Goal: Navigation & Orientation: Find specific page/section

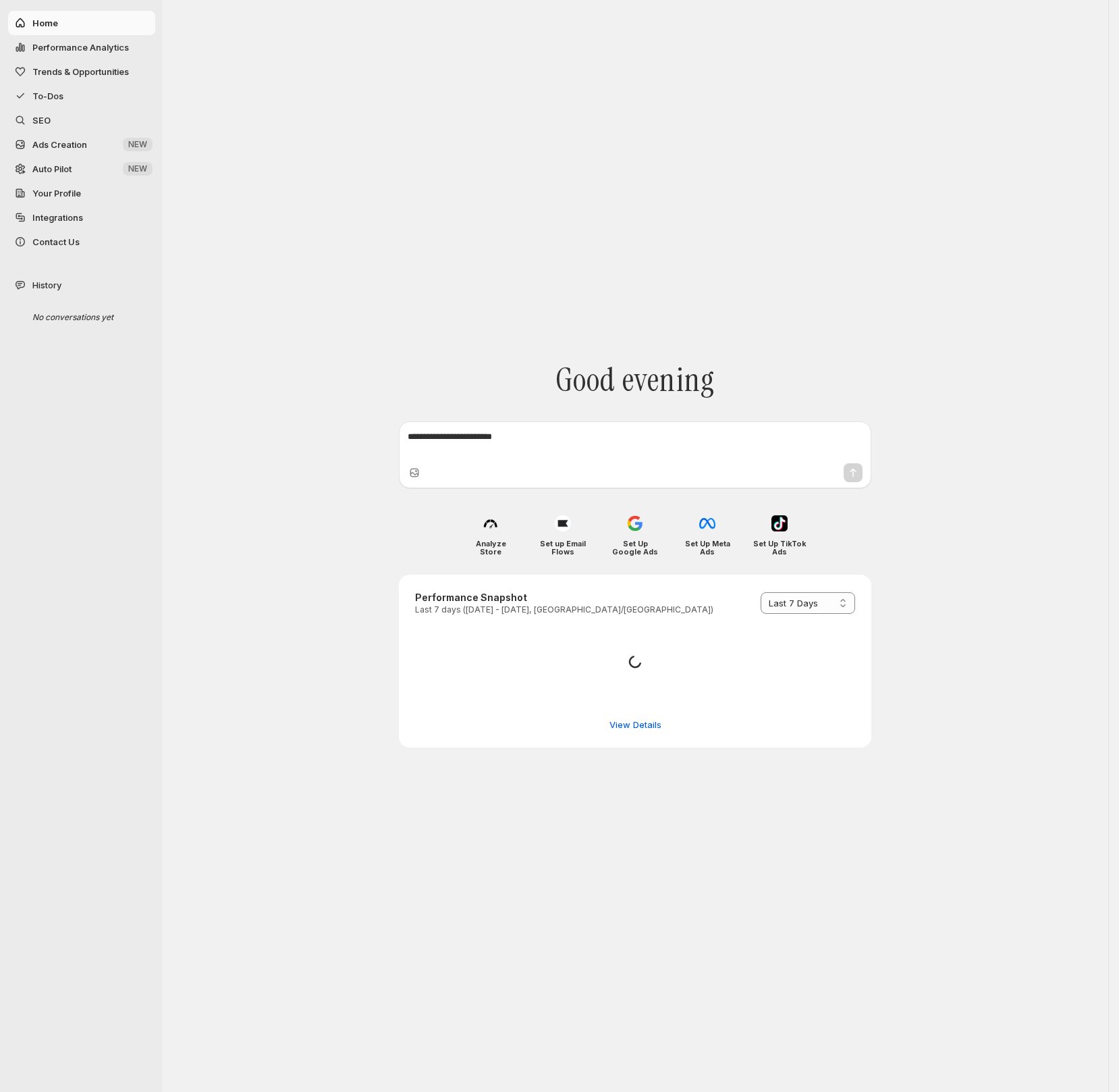
select select "*********"
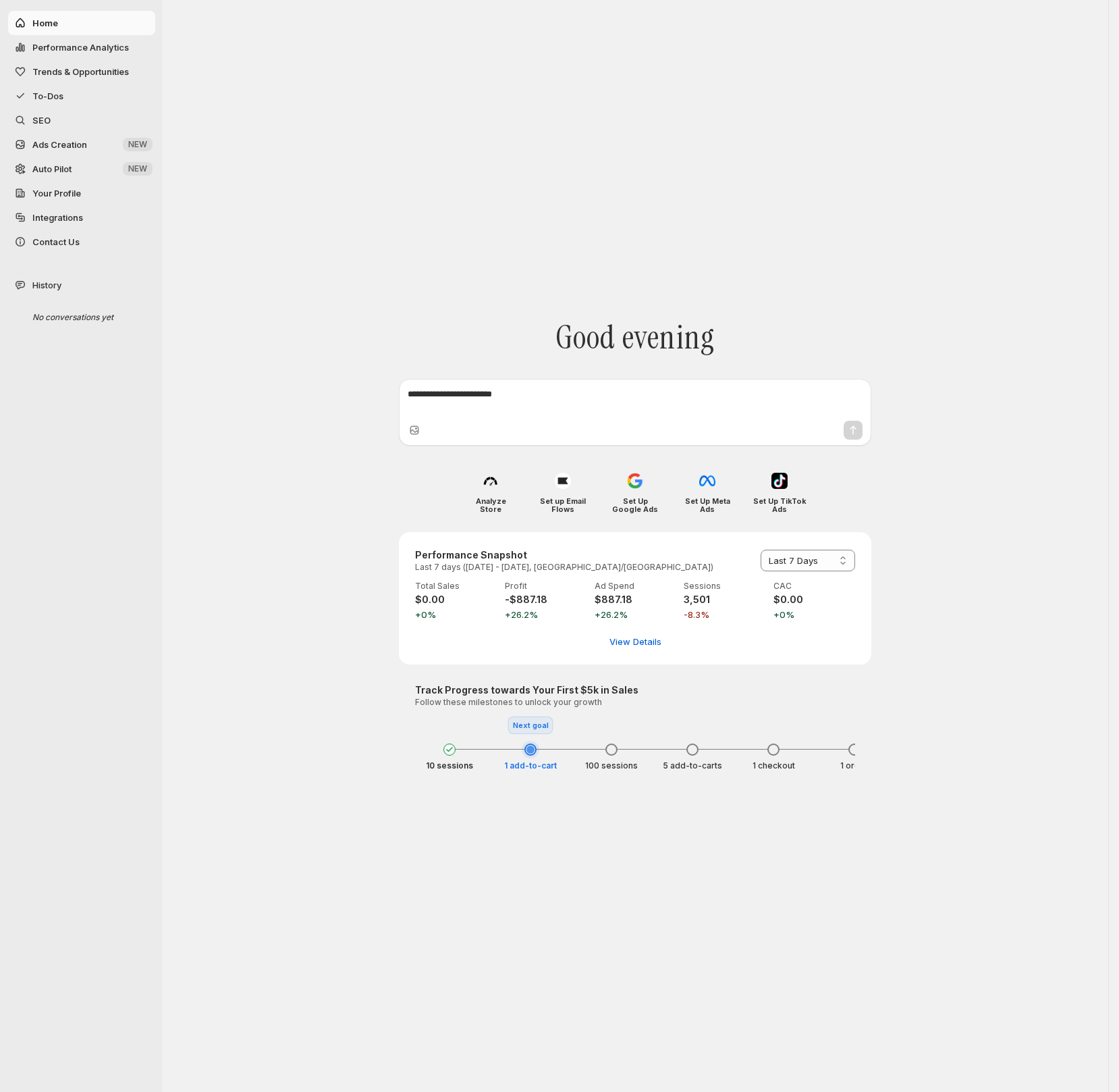
click at [76, 49] on span "Performance Analytics" at bounding box center [80, 47] width 96 height 11
select select "**********"
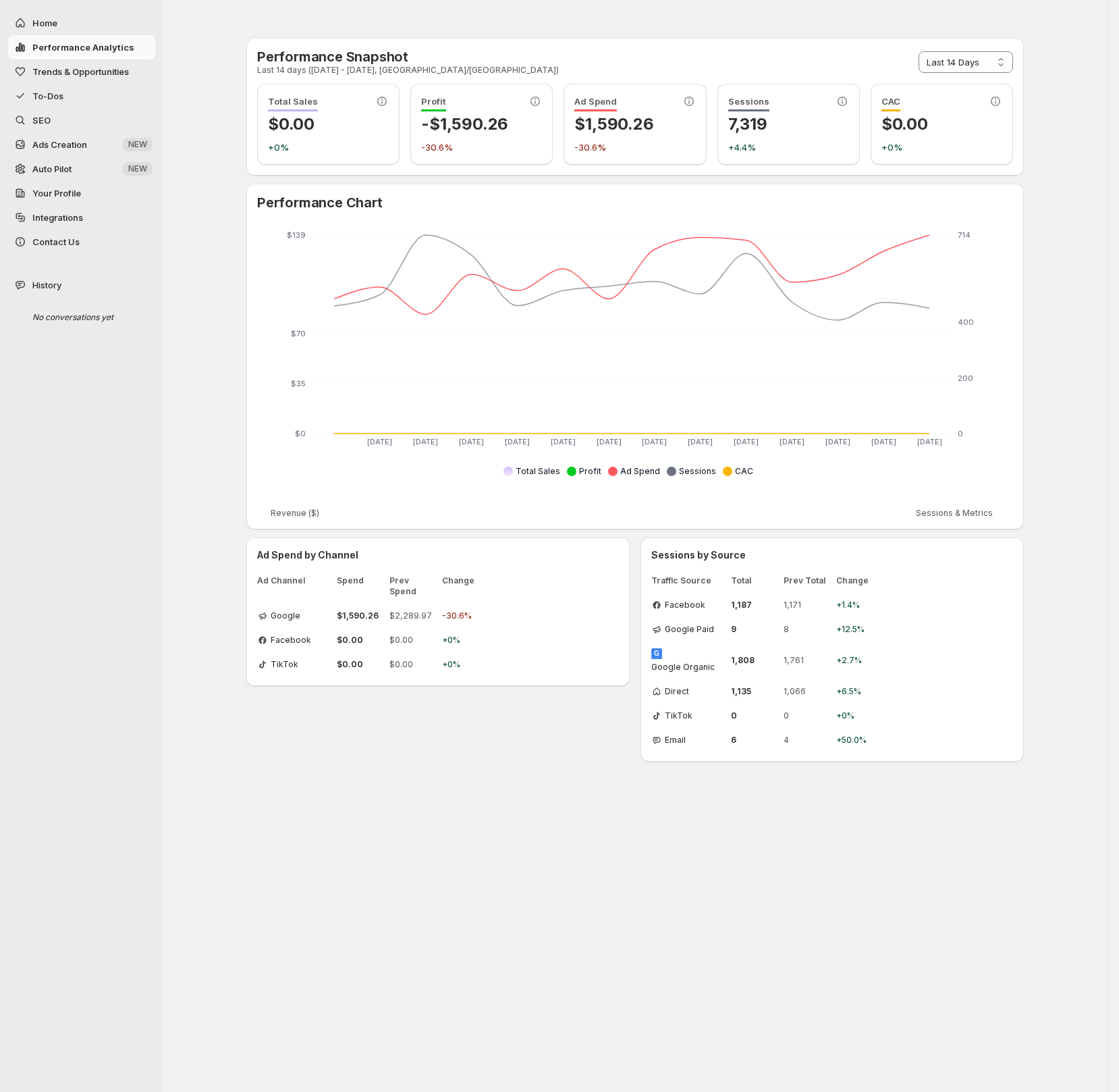
click at [73, 73] on span "Trends & Opportunities" at bounding box center [80, 72] width 96 height 11
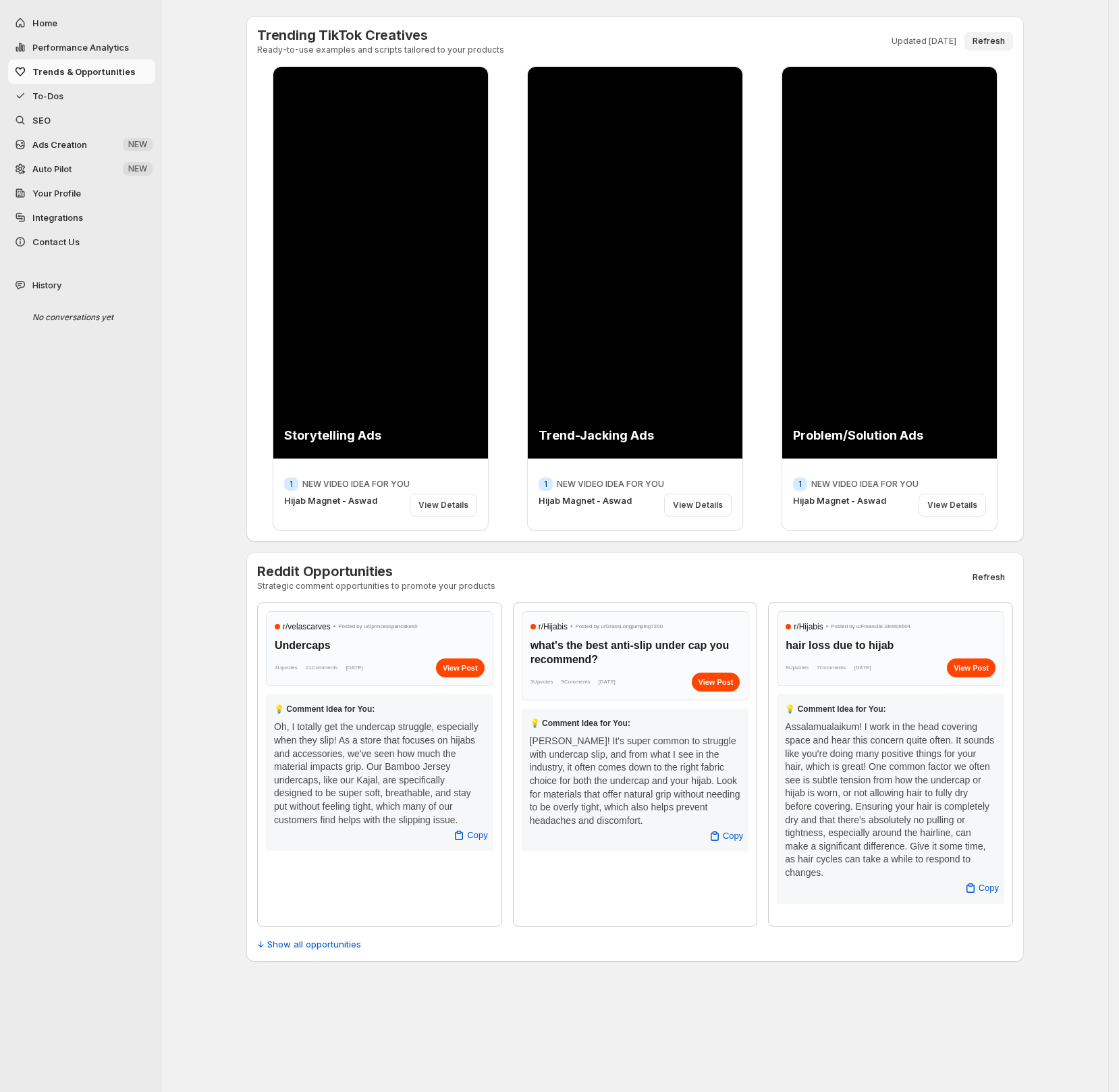
click at [1002, 42] on span "Refresh" at bounding box center [989, 42] width 33 height 11
click at [311, 633] on span "r/ velascarves" at bounding box center [306, 626] width 48 height 13
click at [80, 96] on span "To-Dos" at bounding box center [93, 95] width 120 height 13
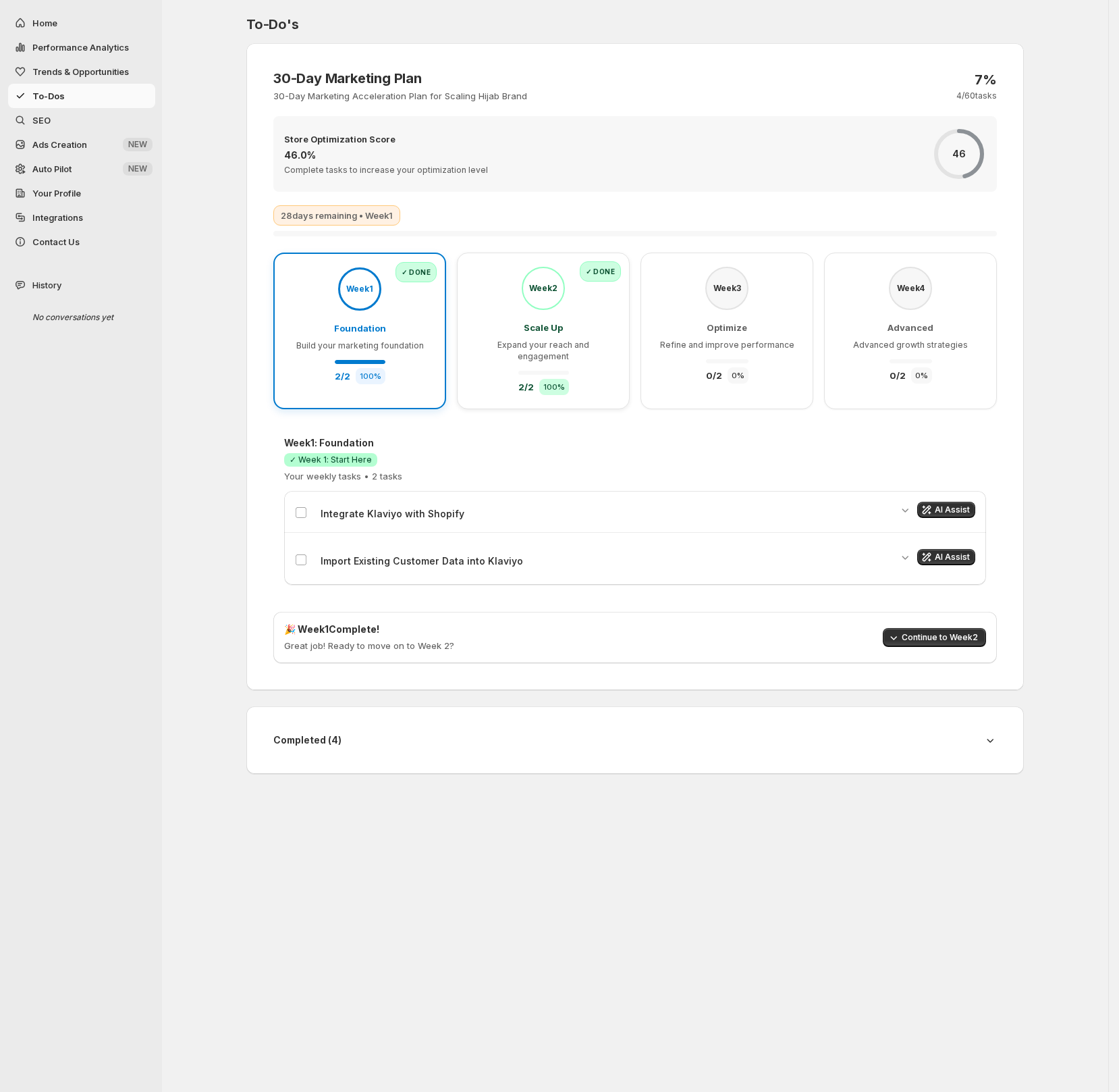
click at [85, 116] on span "SEO" at bounding box center [93, 119] width 120 height 13
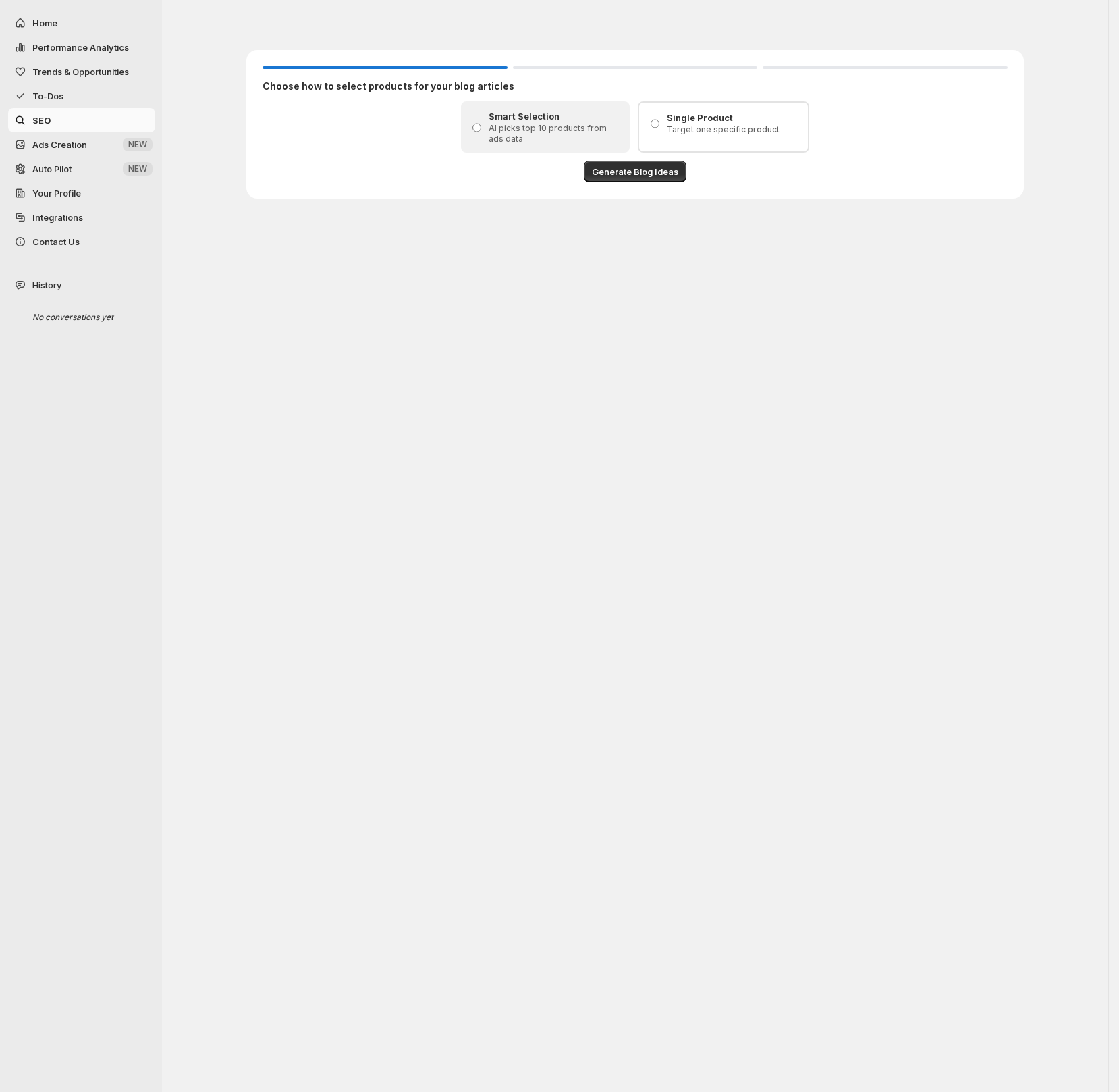
click at [90, 91] on span "To-Dos" at bounding box center [93, 95] width 120 height 13
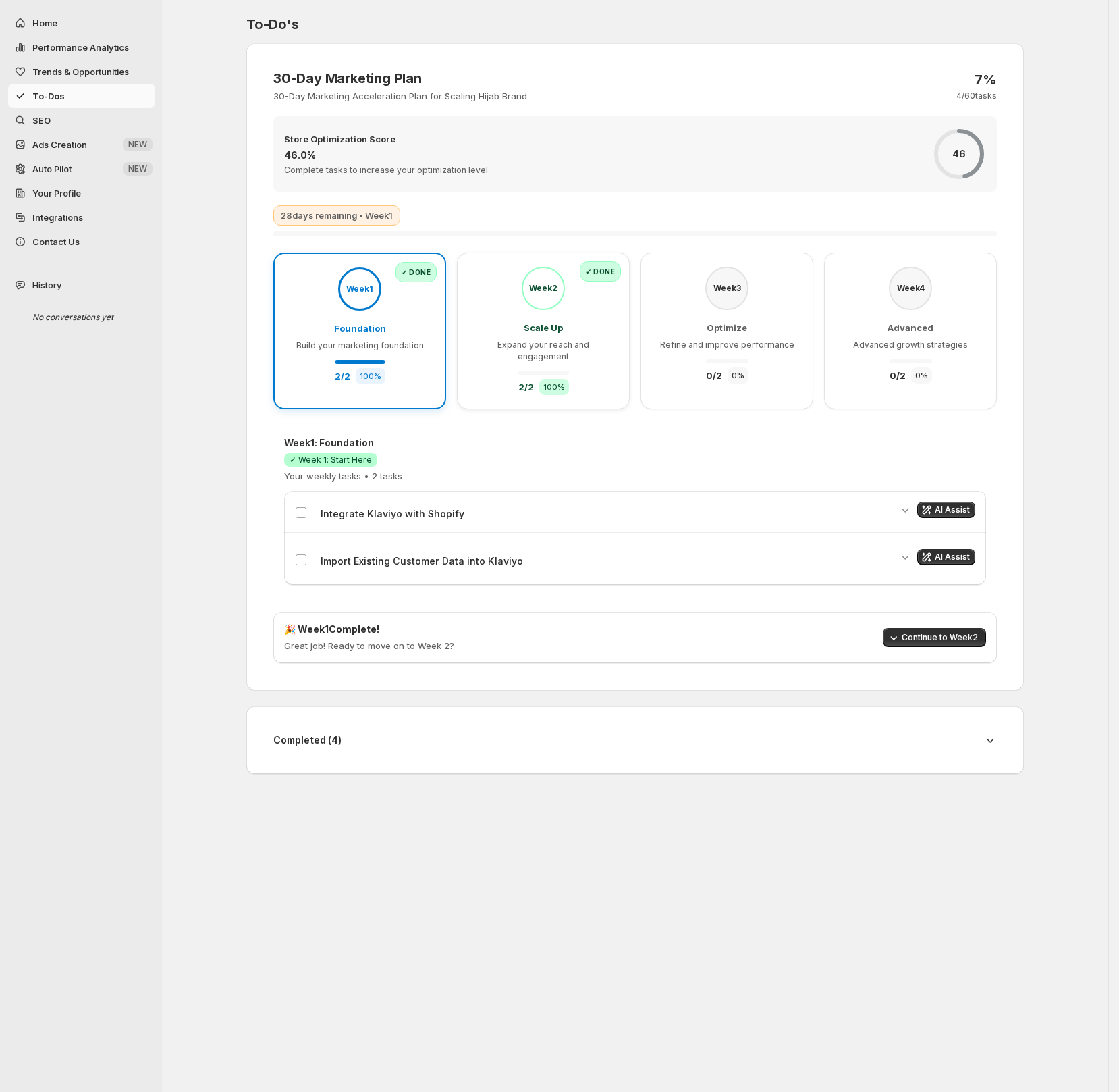
click at [85, 119] on span "SEO" at bounding box center [93, 119] width 120 height 13
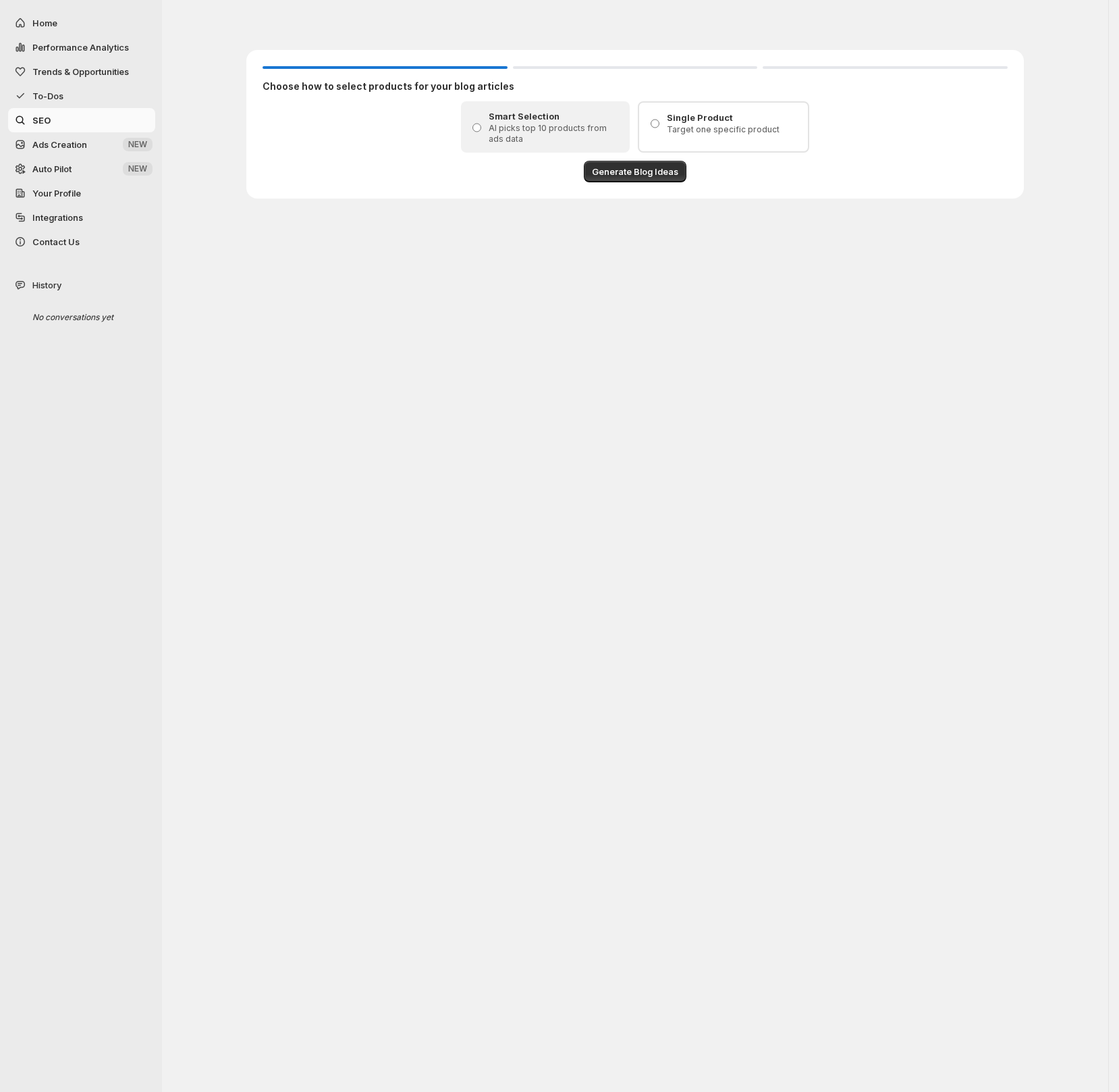
click at [85, 141] on span "Ads Creation" at bounding box center [60, 144] width 55 height 11
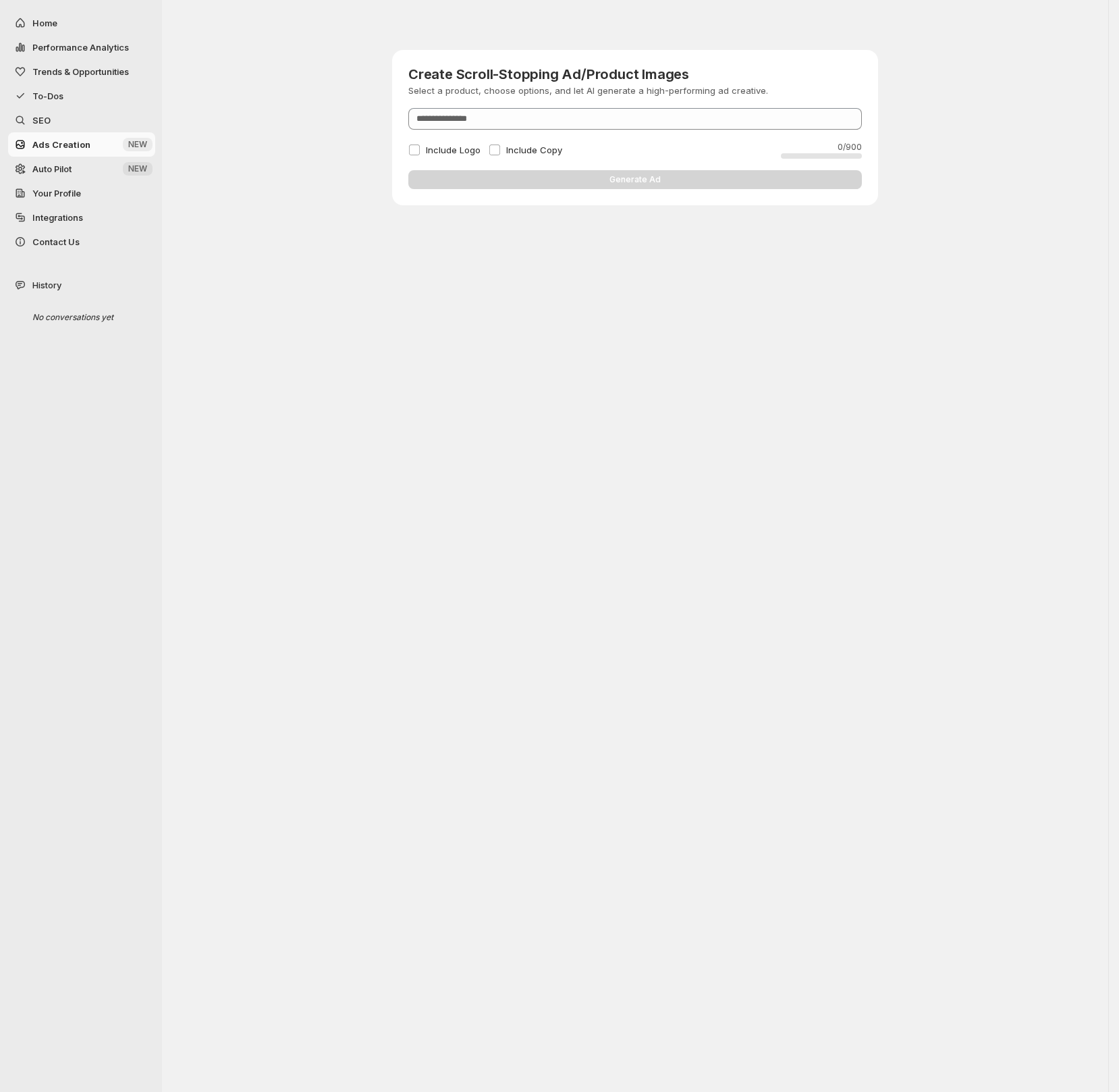
click at [80, 168] on span "Auto Pilot" at bounding box center [76, 168] width 87 height 13
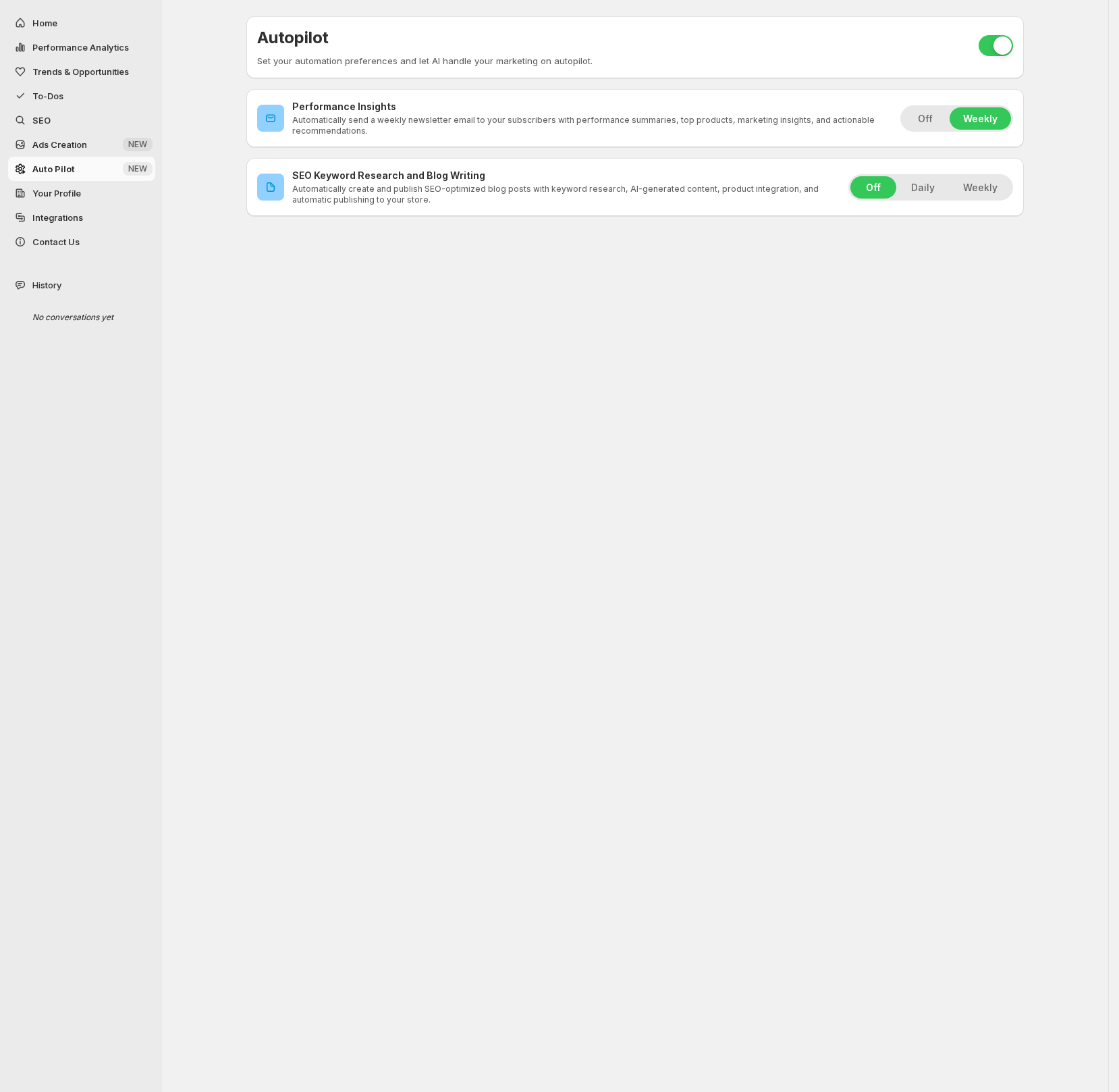
click at [83, 193] on span "Your Profile" at bounding box center [93, 193] width 120 height 13
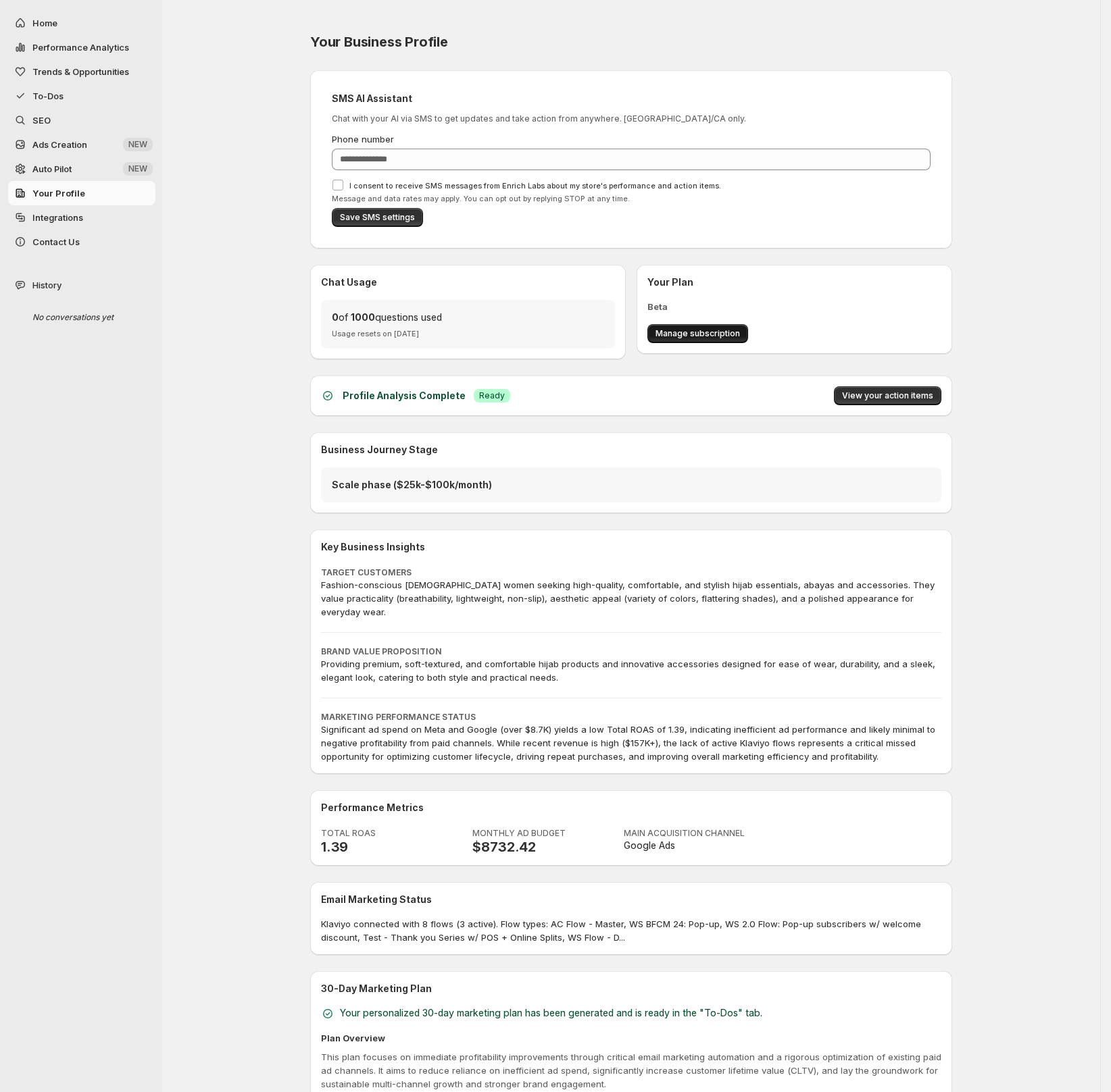
click at [727, 337] on span "Manage subscription" at bounding box center [698, 334] width 85 height 11
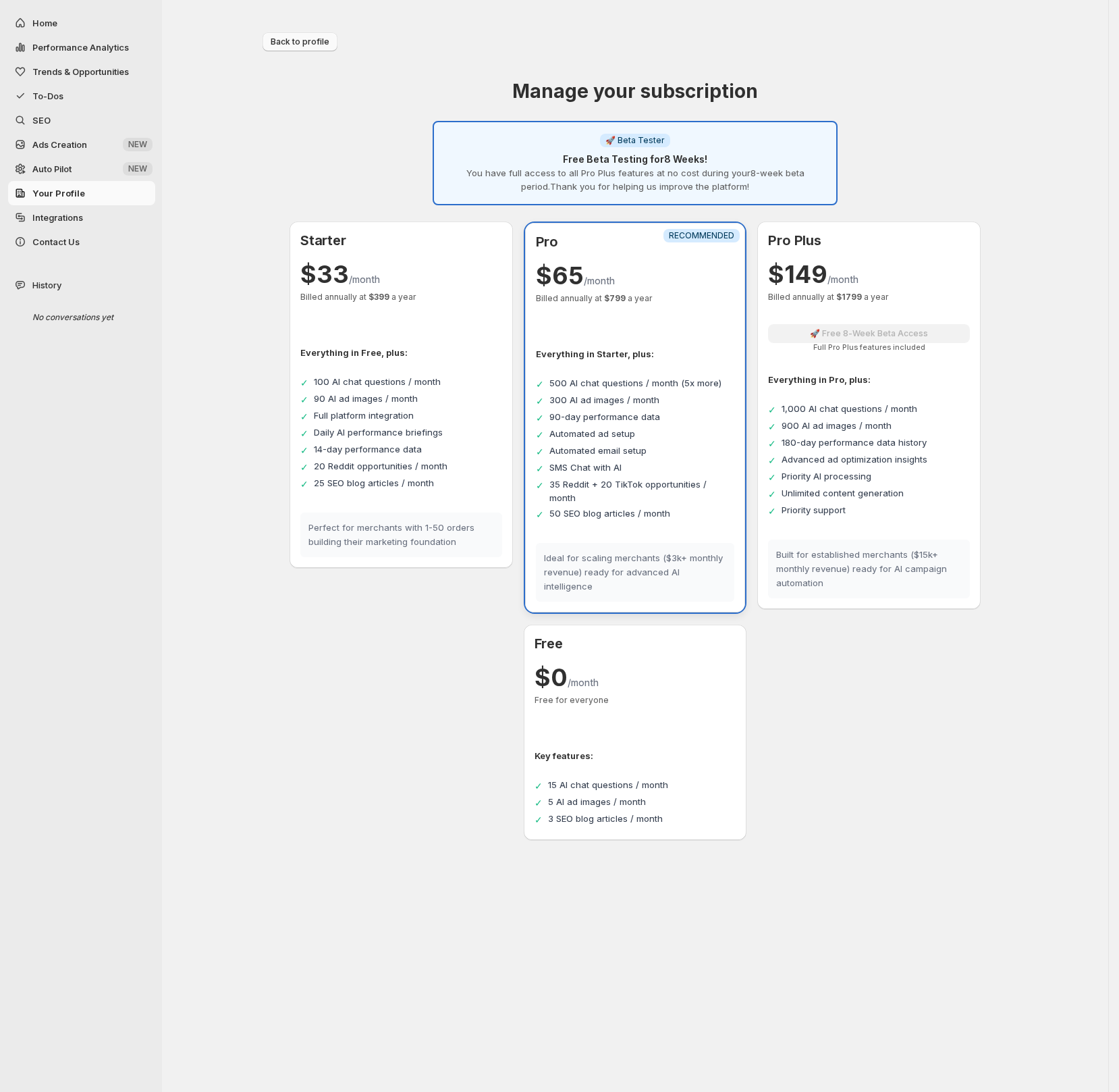
click at [326, 42] on span "Back to profile" at bounding box center [300, 42] width 59 height 11
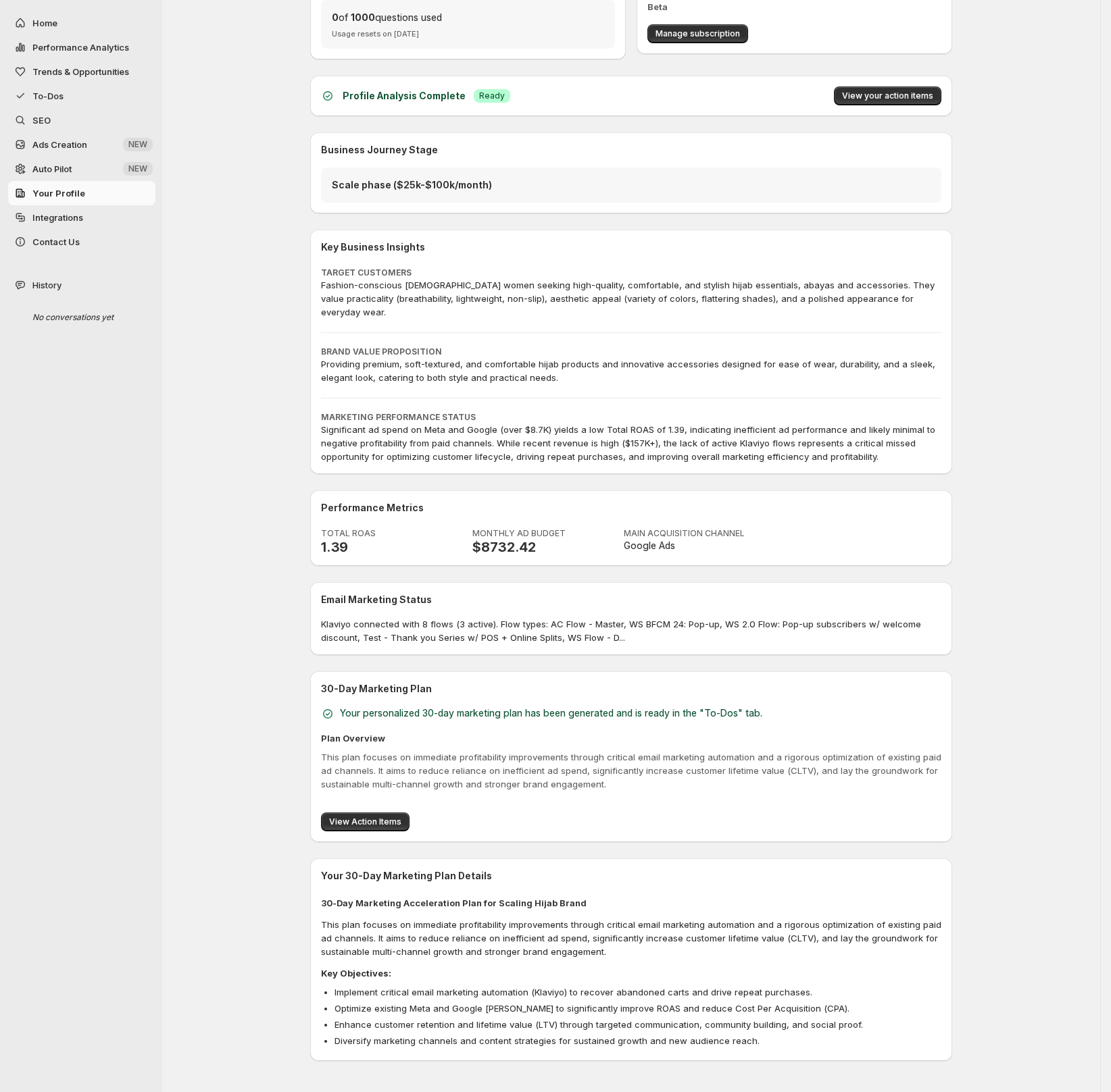
scroll to position [301, 0]
click at [118, 222] on span "Integrations" at bounding box center [93, 217] width 120 height 13
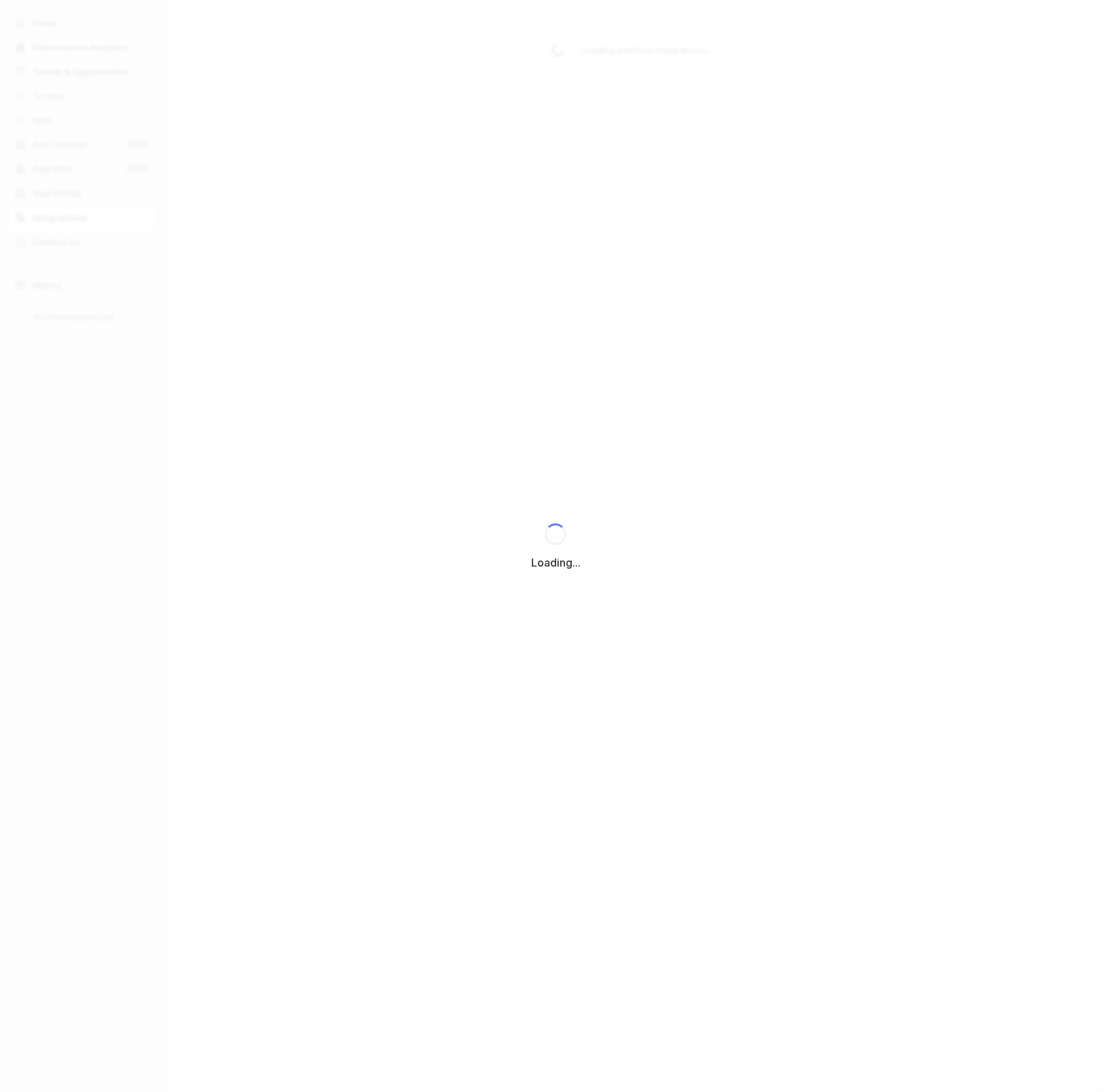
scroll to position [0, 0]
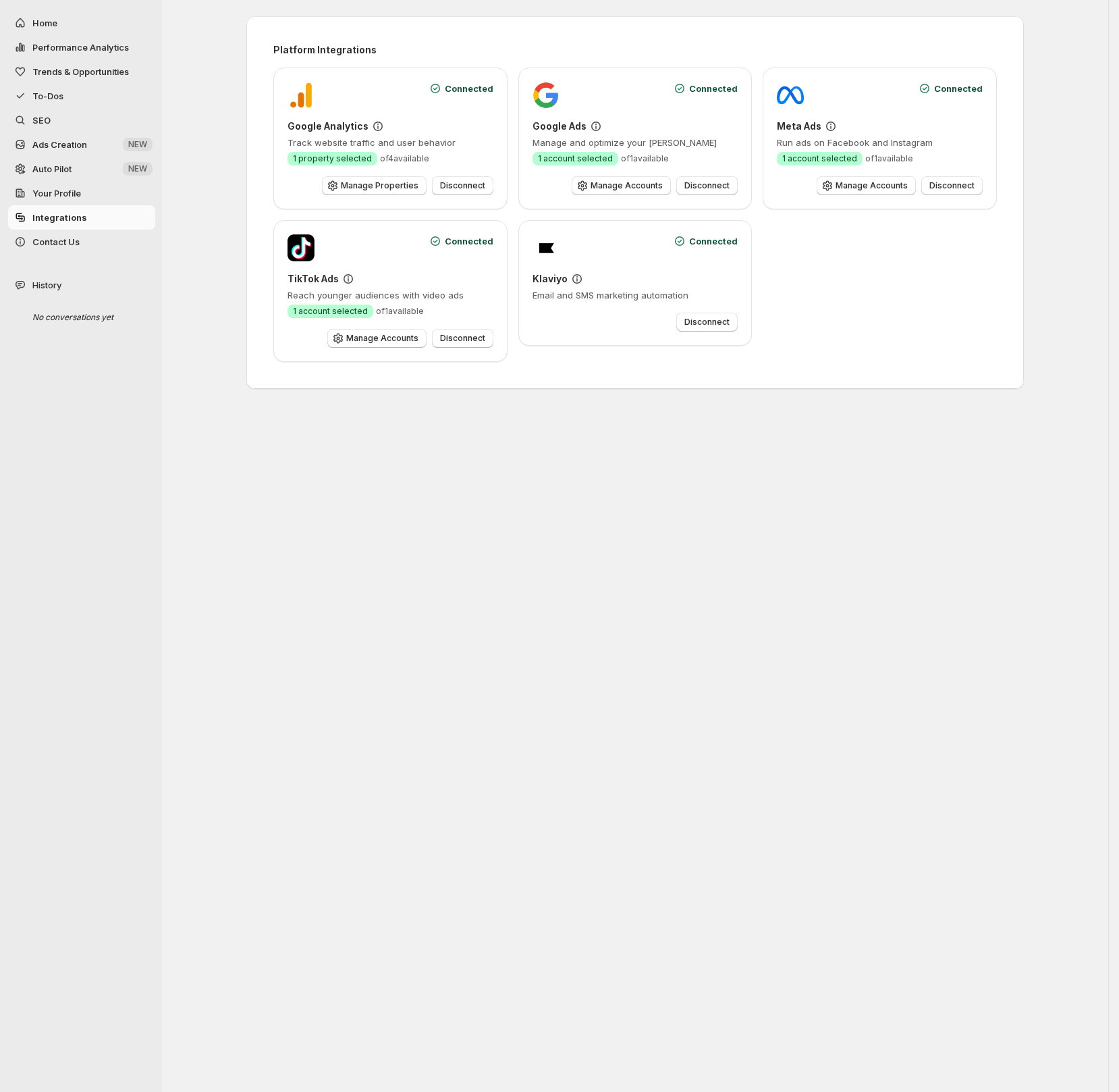
click at [101, 48] on span "Performance Analytics" at bounding box center [80, 47] width 96 height 11
select select "**********"
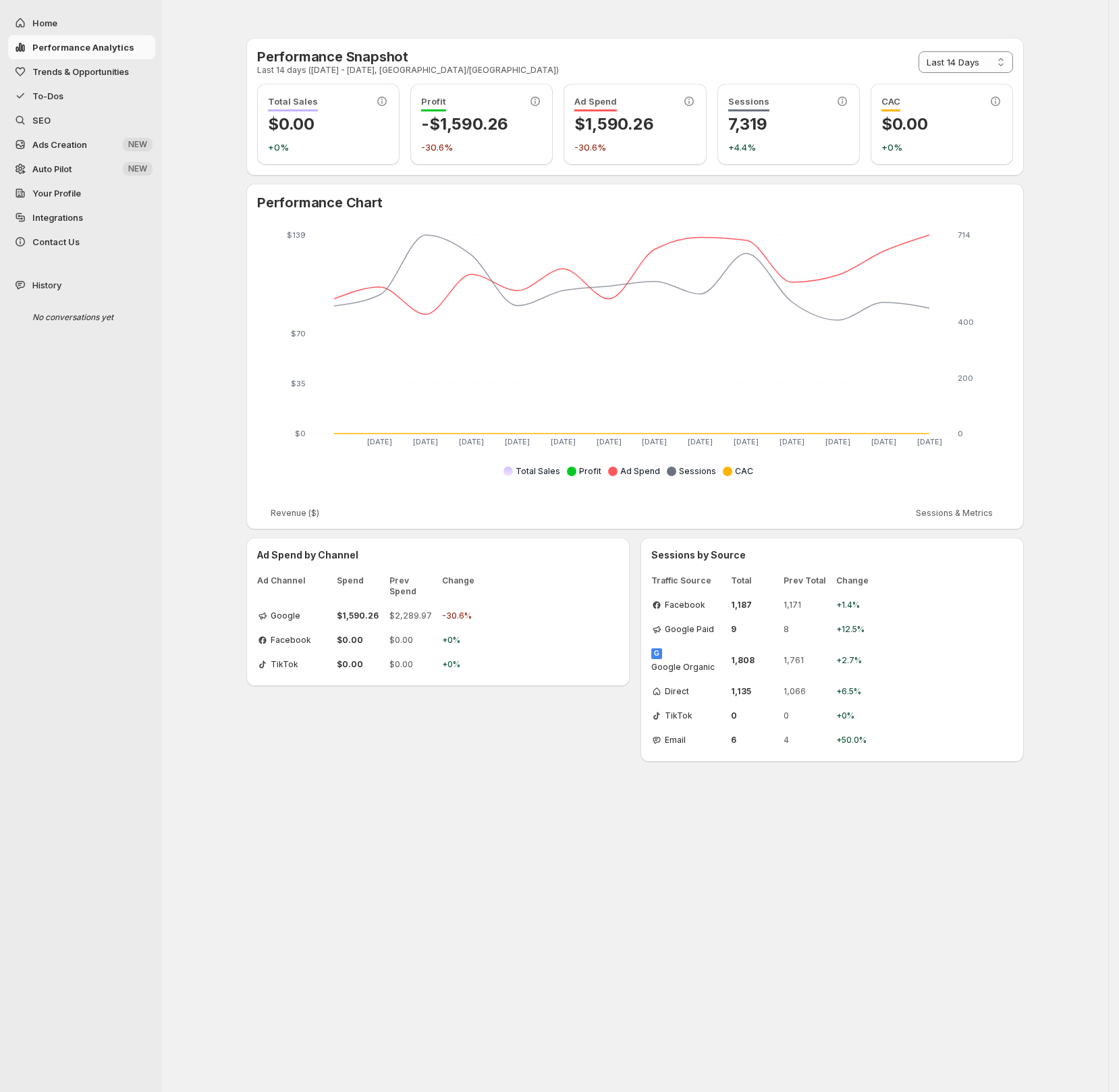
click at [116, 102] on button "To-Dos" at bounding box center [81, 96] width 147 height 25
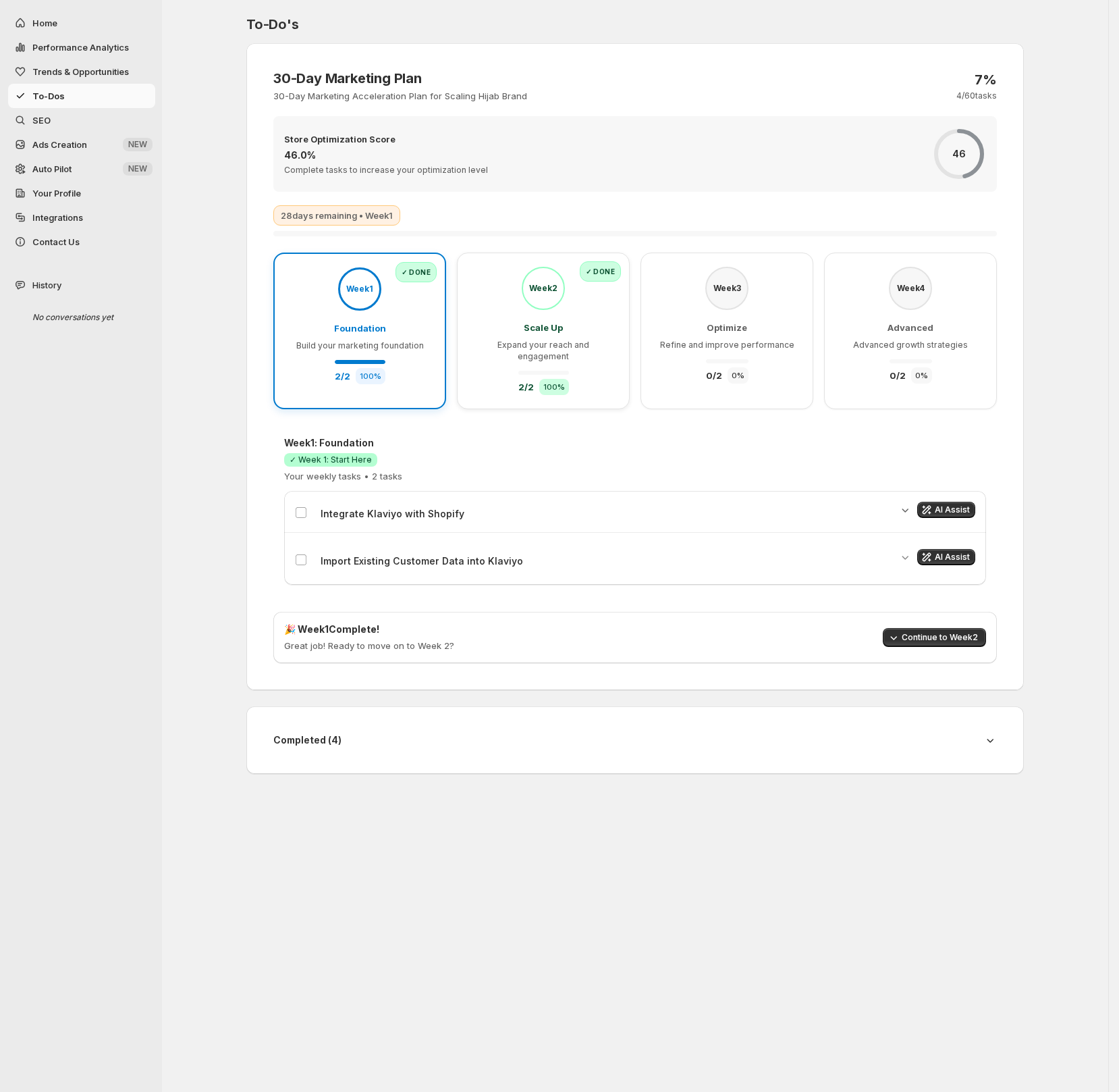
click at [905, 504] on icon "Expand details" at bounding box center [904, 510] width 13 height 13
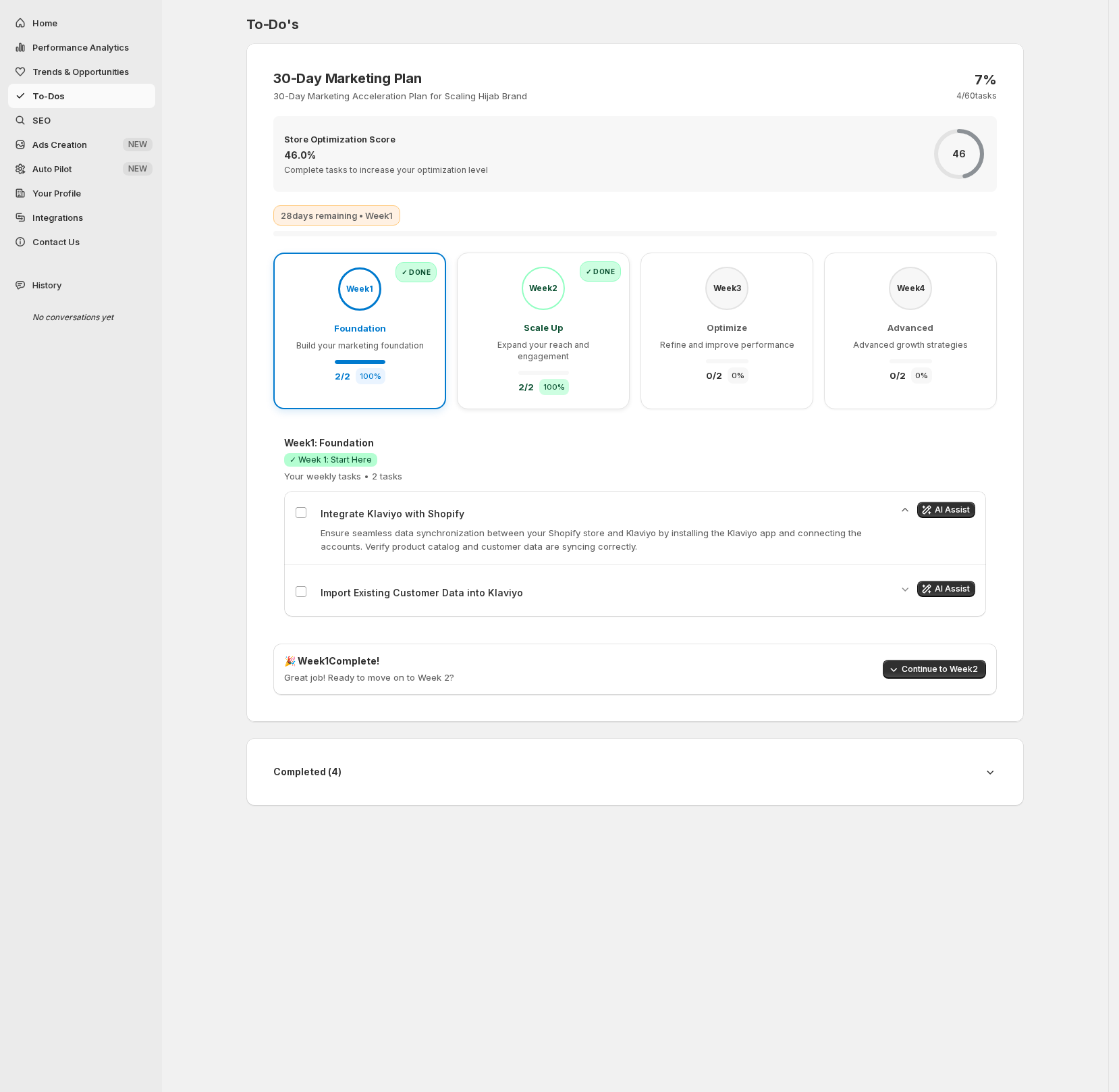
click at [905, 504] on icon "Collapse details" at bounding box center [904, 510] width 13 height 13
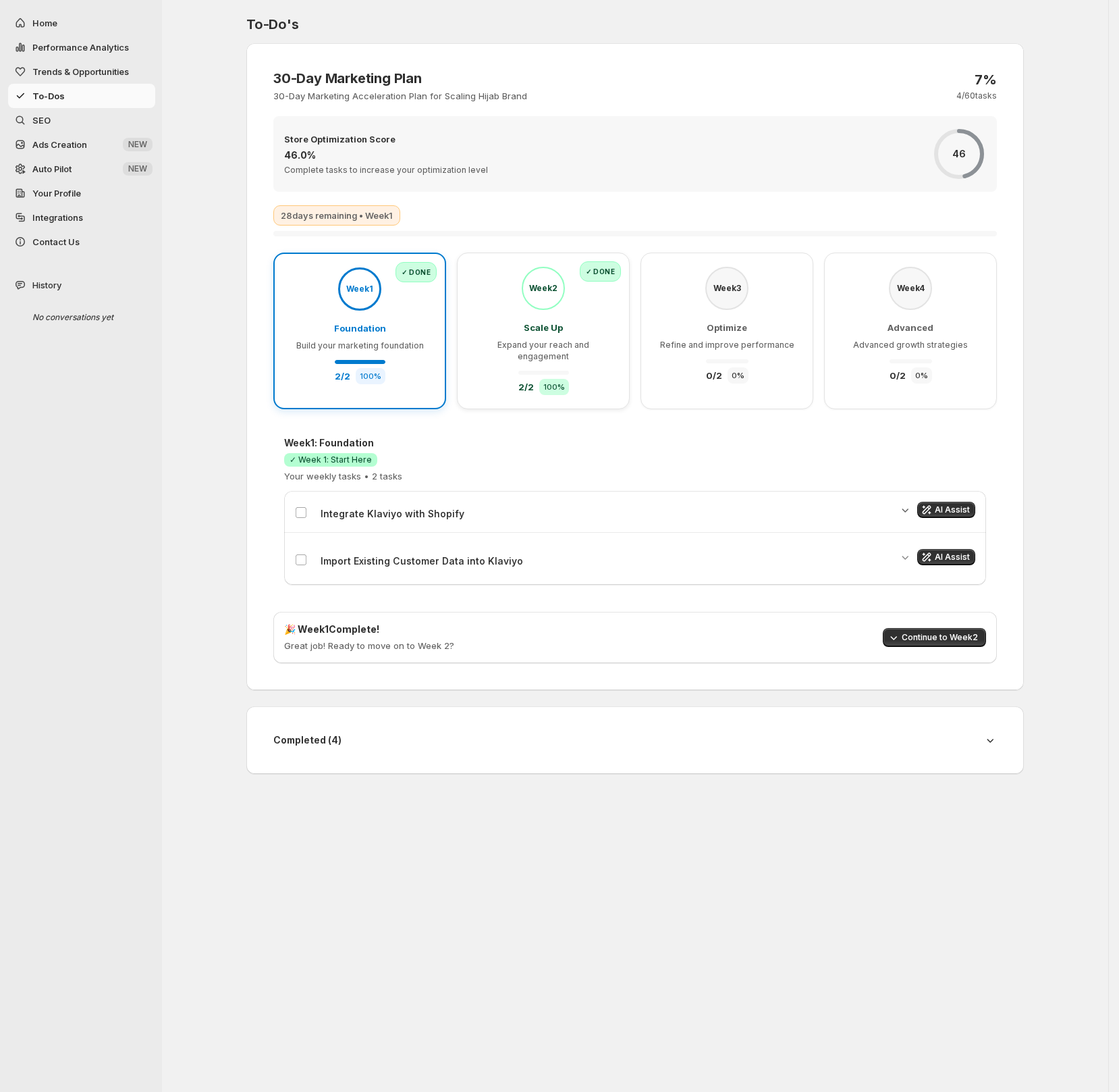
click at [90, 134] on button "Ads Creation New NEW" at bounding box center [81, 145] width 147 height 25
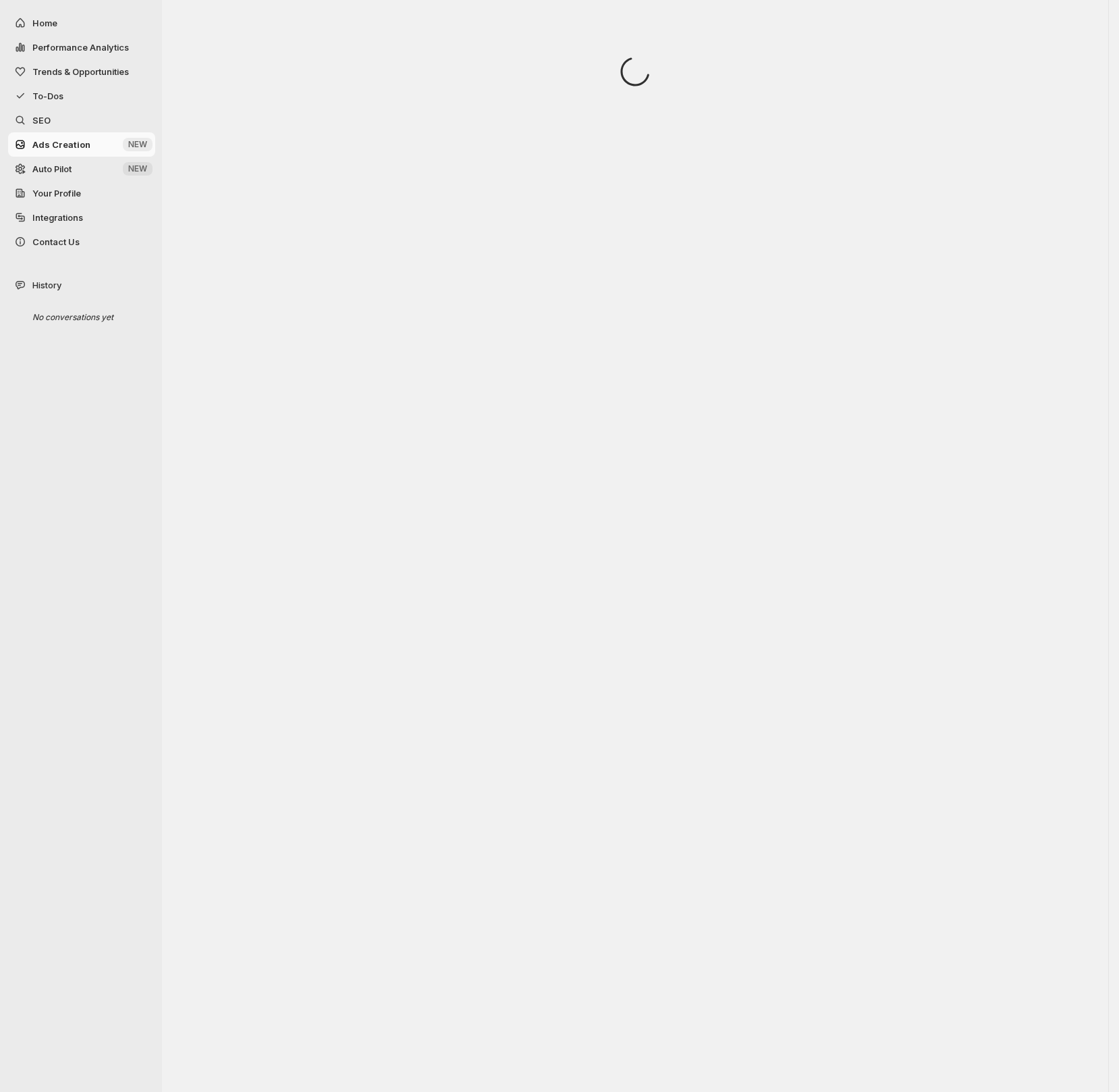
click at [89, 125] on span "SEO" at bounding box center [93, 119] width 120 height 13
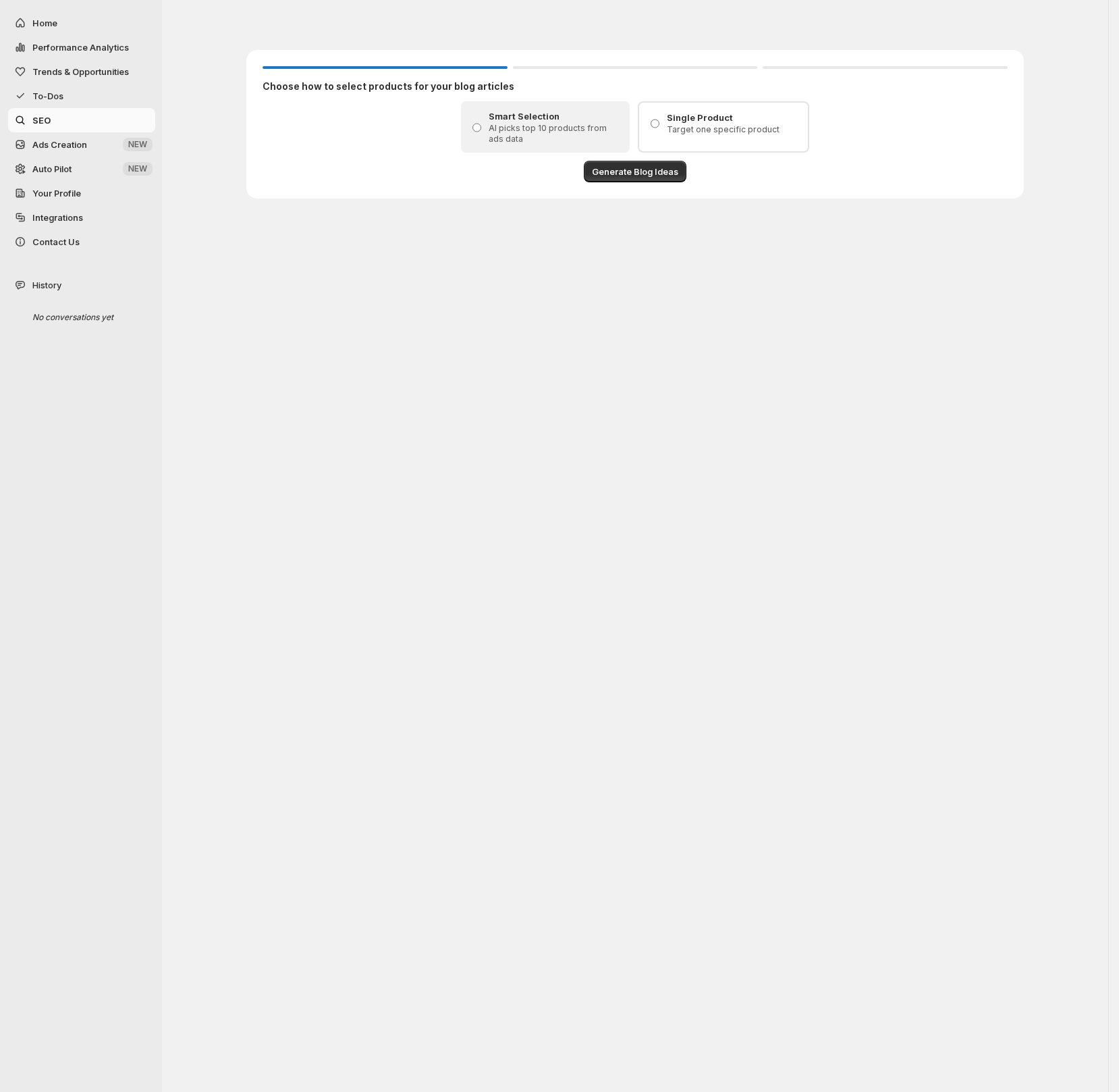
click at [73, 188] on span "Your Profile" at bounding box center [57, 193] width 49 height 11
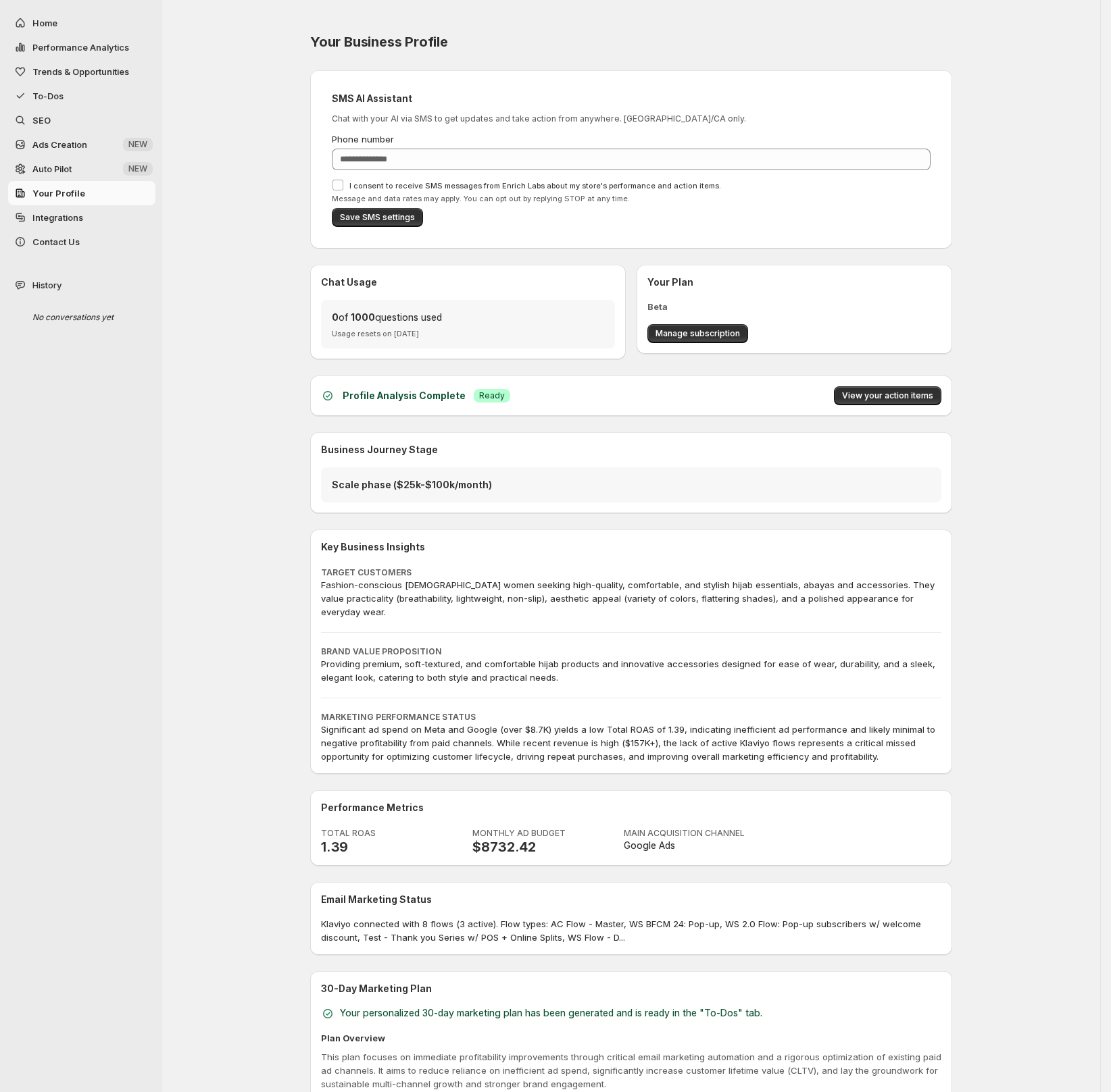
click at [67, 27] on span "Home" at bounding box center [93, 22] width 120 height 13
select select "**********"
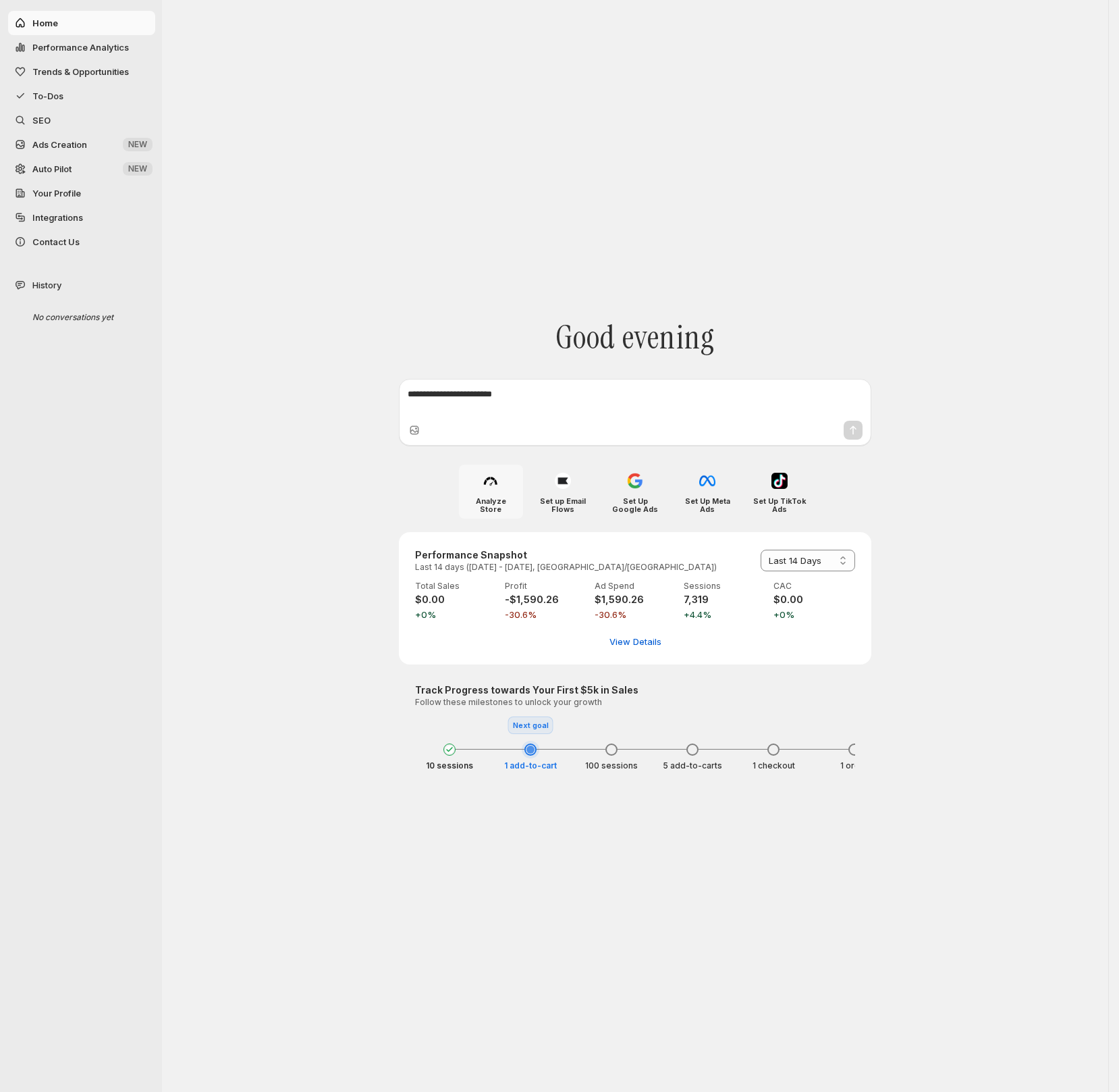
click at [497, 497] on h4 "Analyze Store" at bounding box center [491, 505] width 53 height 16
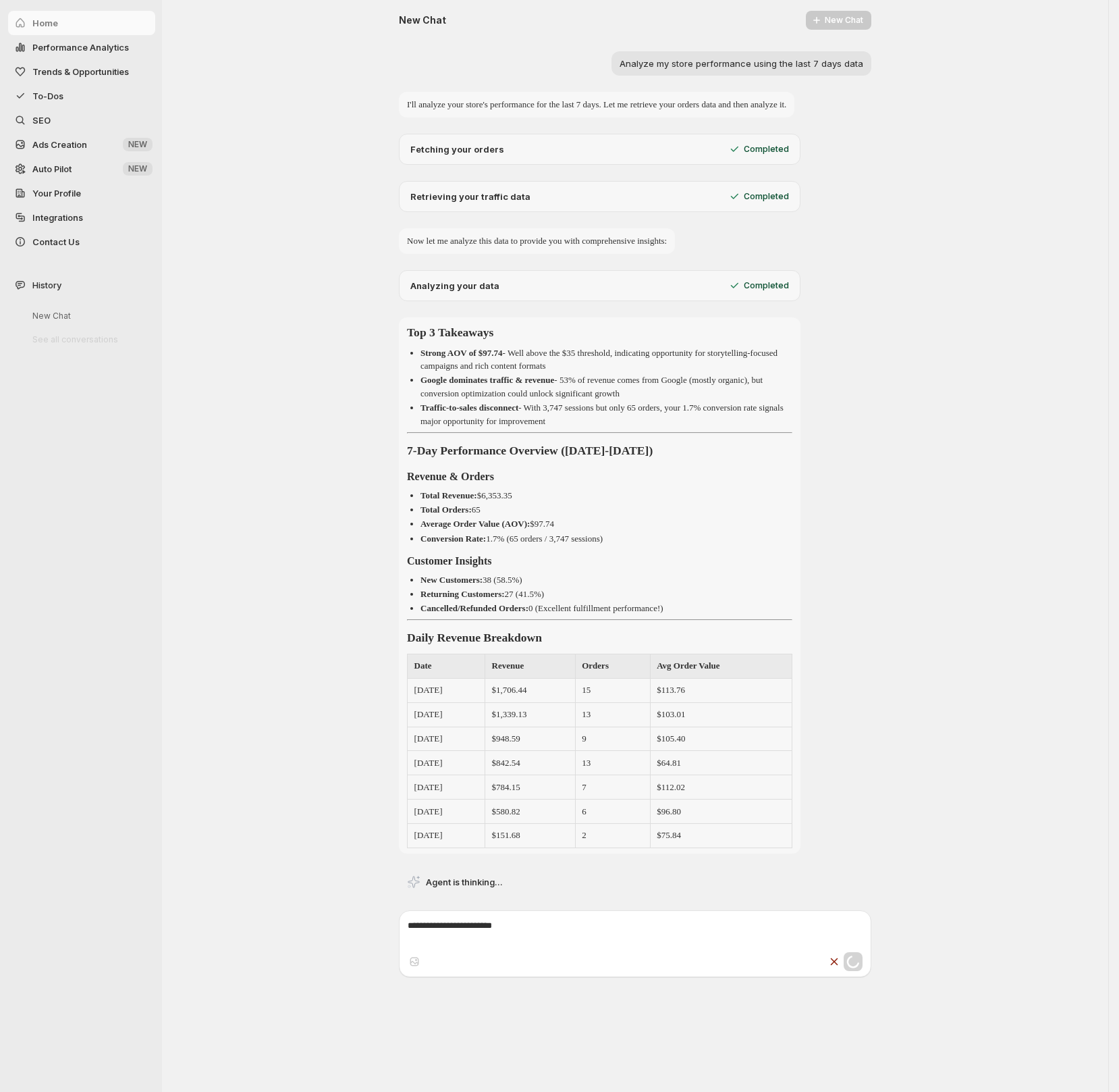
click at [110, 30] on div "Home" at bounding box center [78, 23] width 155 height 25
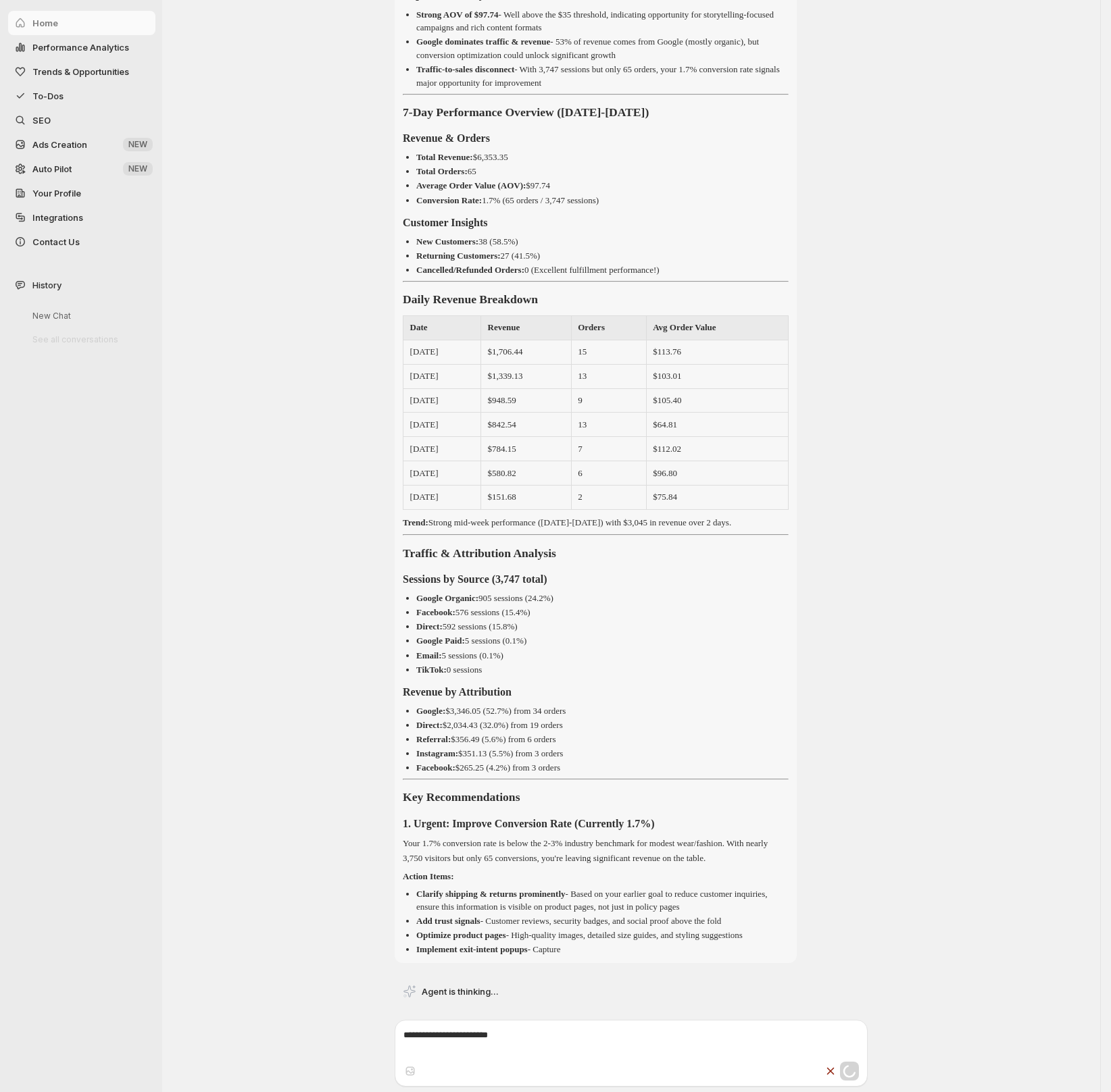
scroll to position [358, 0]
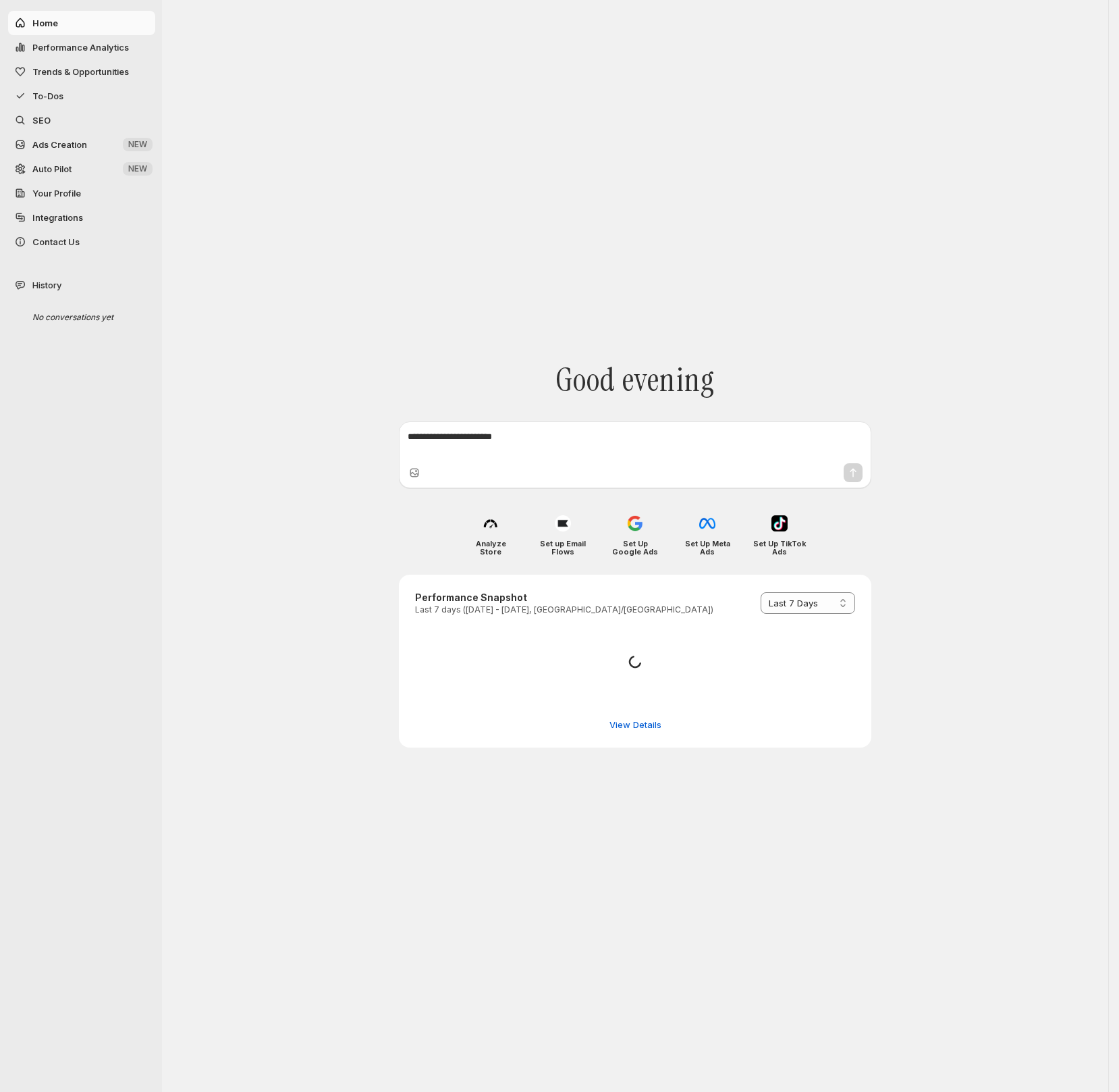
select select "*********"
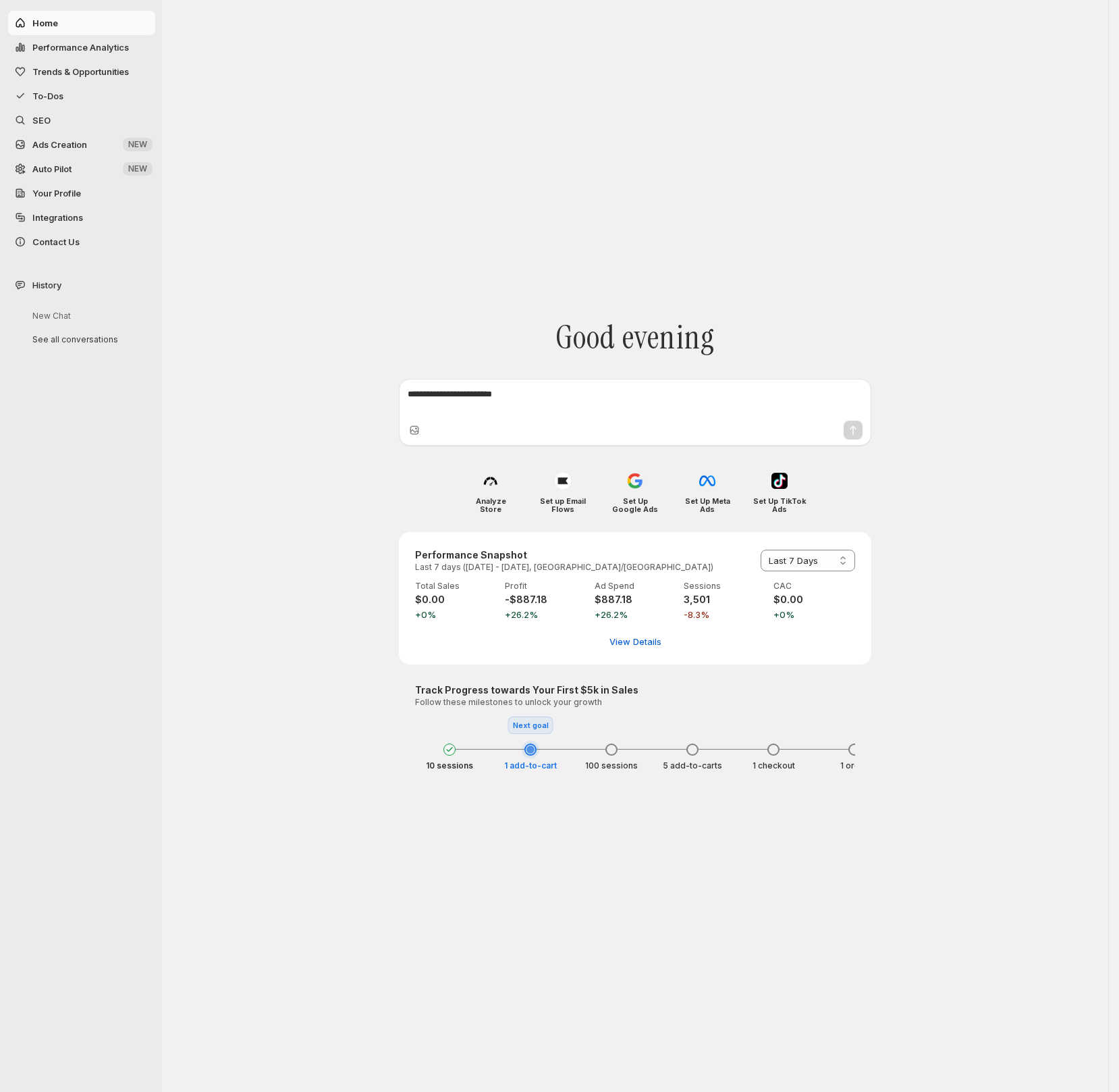
click at [93, 214] on span "Integrations" at bounding box center [93, 217] width 120 height 13
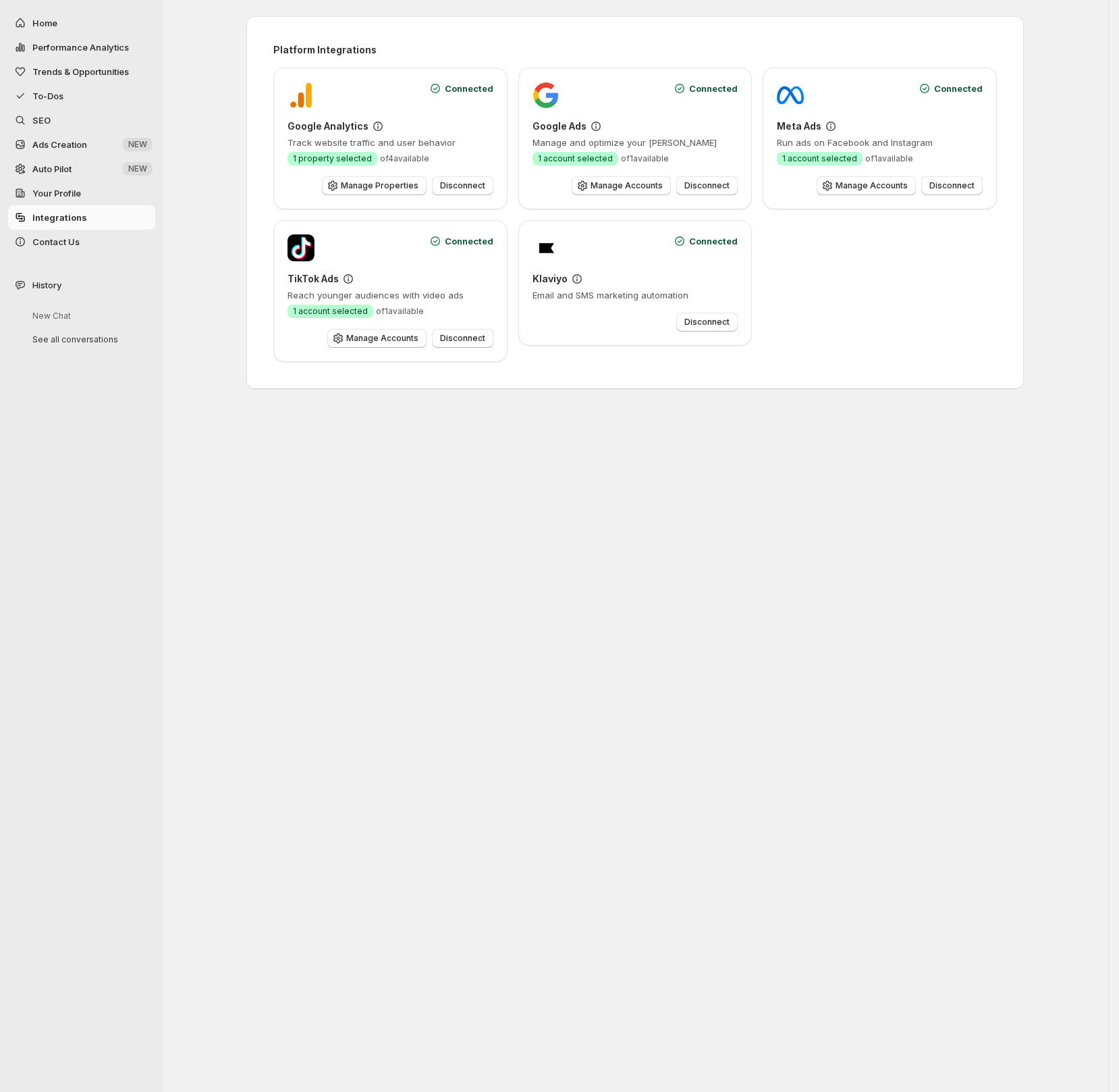
click at [90, 32] on button "Home" at bounding box center [81, 23] width 147 height 25
select select "*********"
